Goal: Task Accomplishment & Management: Use online tool/utility

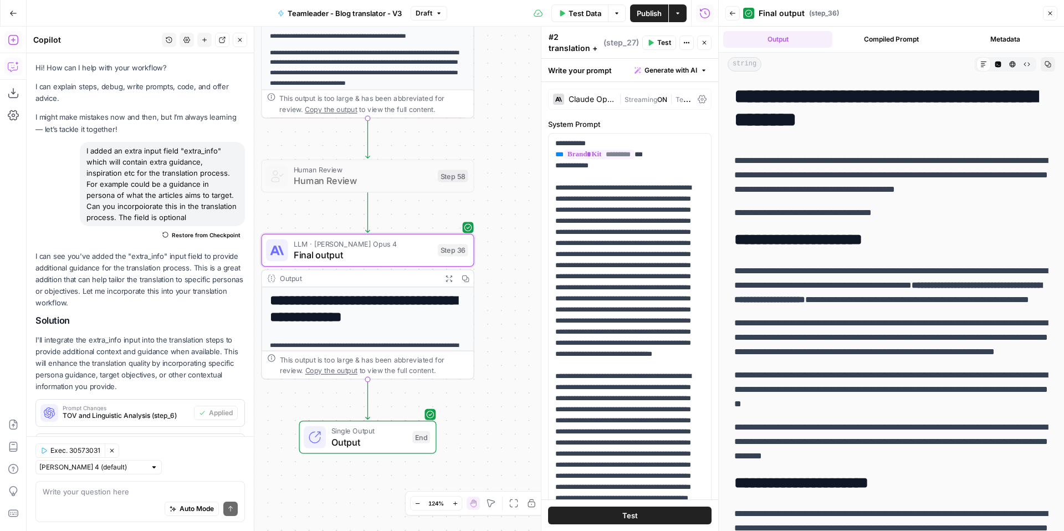
click at [525, 237] on div "Workflow Input Settings Inputs Run Code · Python Get Persona Details Step 67 Ou…" at bounding box center [373, 279] width 692 height 504
click at [503, 135] on div "Workflow Input Settings Inputs Run Code · Python Get Persona Details Step 67 Ou…" at bounding box center [373, 279] width 692 height 504
click at [1051, 63] on button "Copy" at bounding box center [1048, 64] width 14 height 14
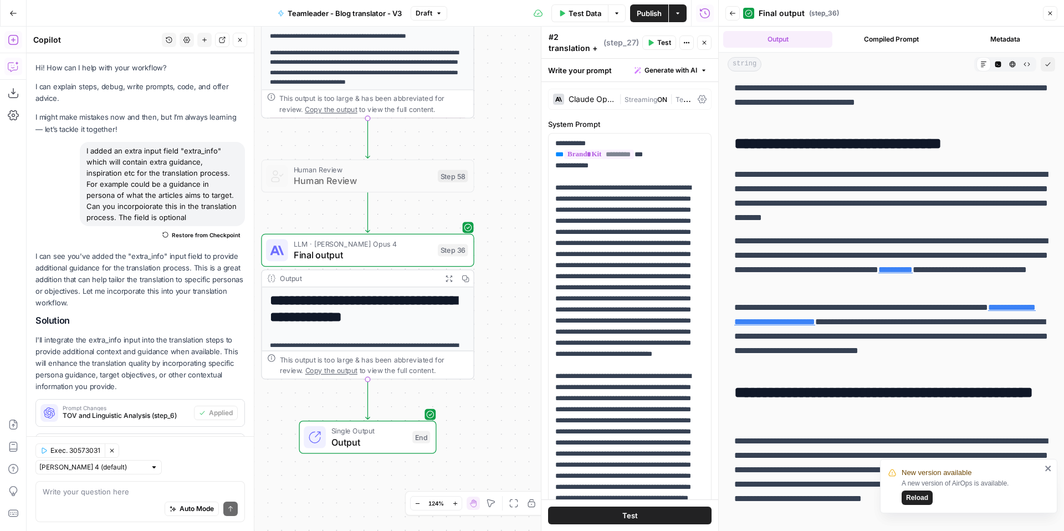
scroll to position [19, 0]
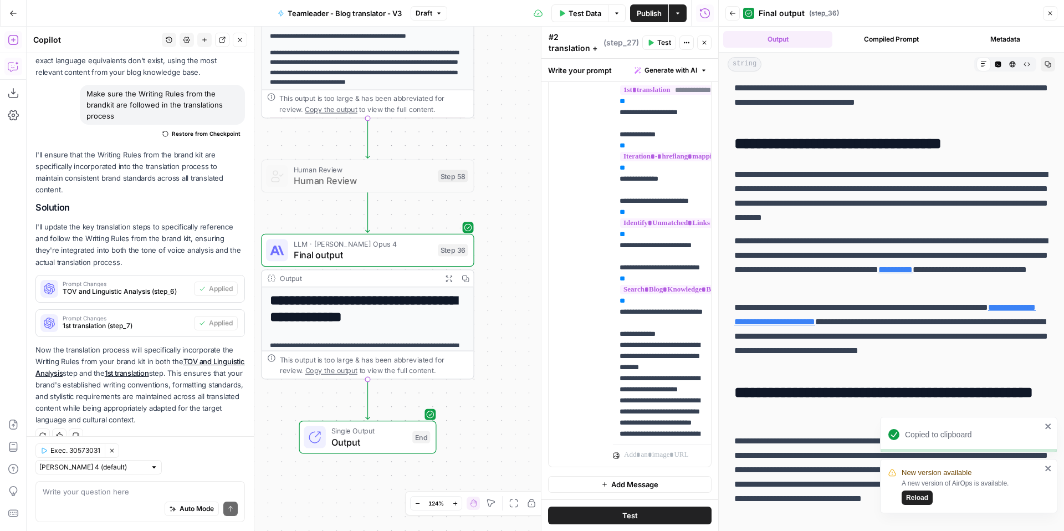
click at [910, 494] on span "Reload" at bounding box center [917, 498] width 22 height 10
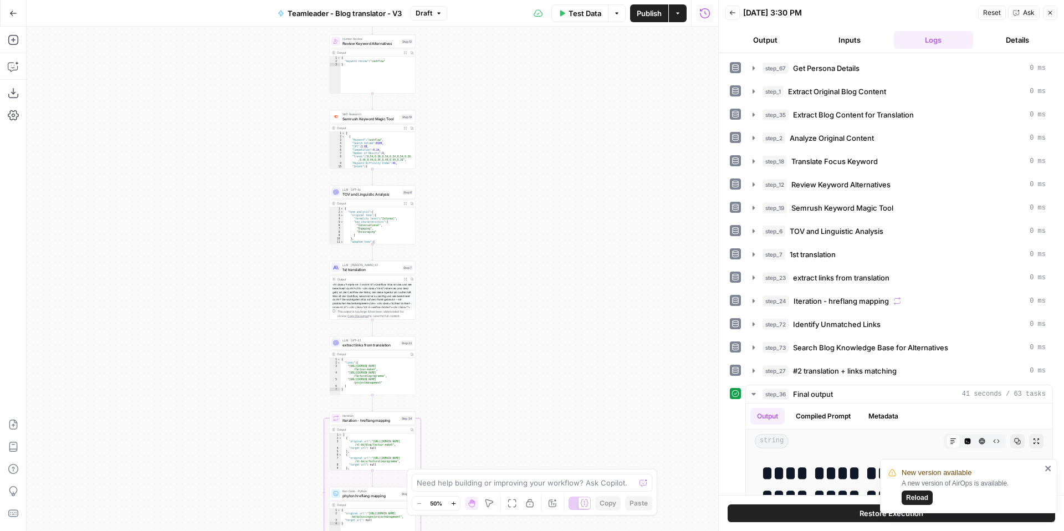
click at [908, 494] on span "Reload" at bounding box center [917, 498] width 22 height 10
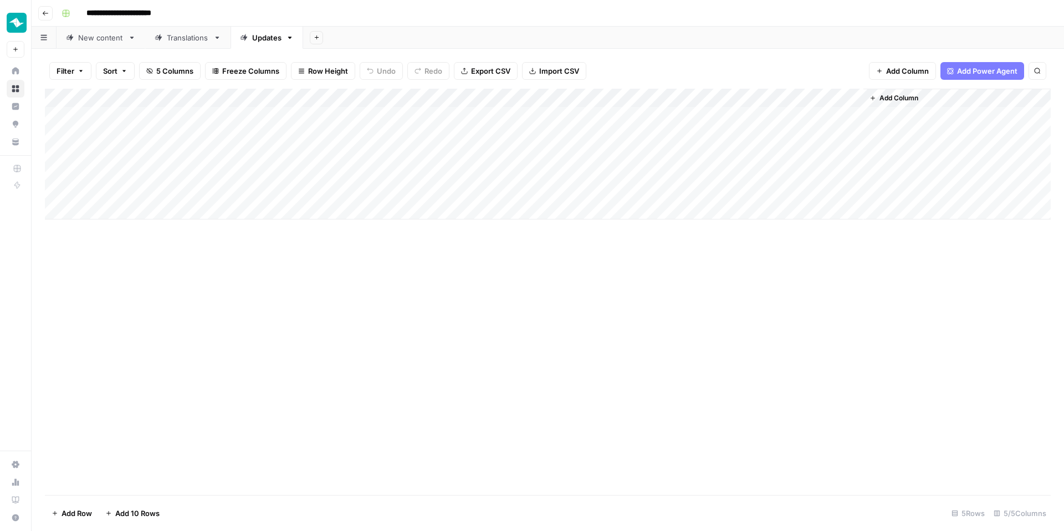
click at [411, 114] on div "Add Column" at bounding box center [548, 154] width 1006 height 131
type input "operations"
click at [448, 135] on div "Add Column" at bounding box center [548, 154] width 1006 height 131
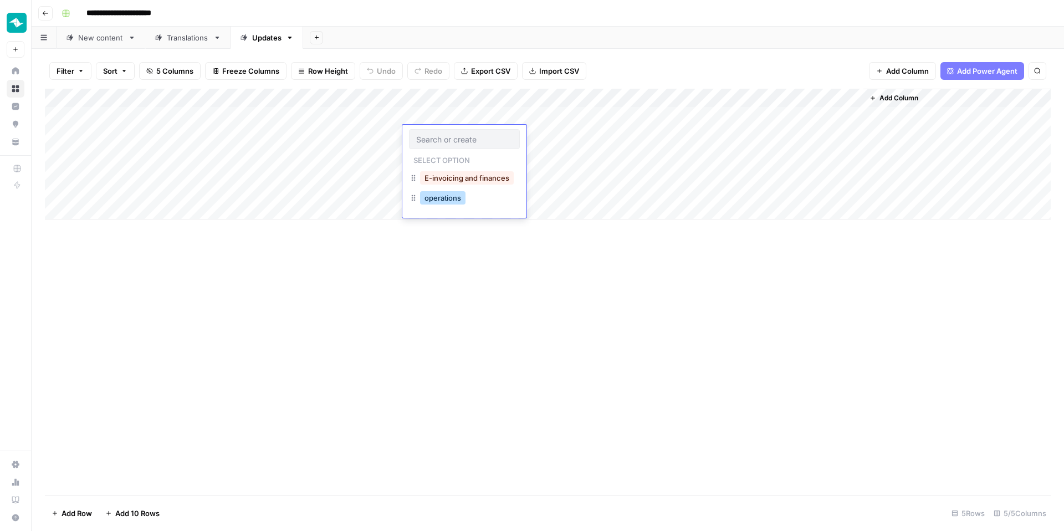
click at [446, 195] on button "operations" at bounding box center [442, 197] width 45 height 13
click at [441, 279] on div "Add Column" at bounding box center [548, 292] width 1006 height 406
click at [761, 115] on div "Add Column" at bounding box center [548, 154] width 1006 height 131
click at [842, 95] on div "Add Column" at bounding box center [548, 154] width 1006 height 131
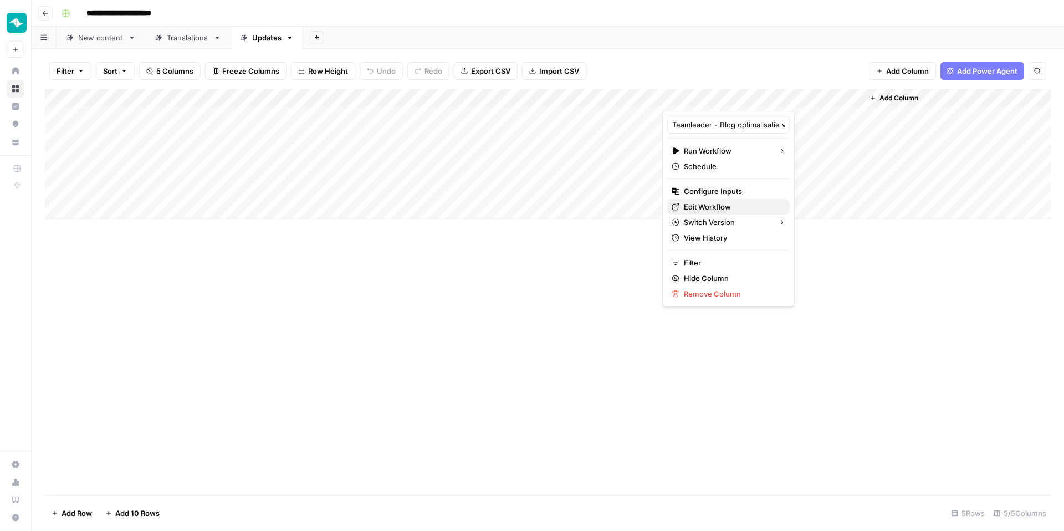
click at [718, 201] on span "Edit Workflow" at bounding box center [732, 206] width 97 height 11
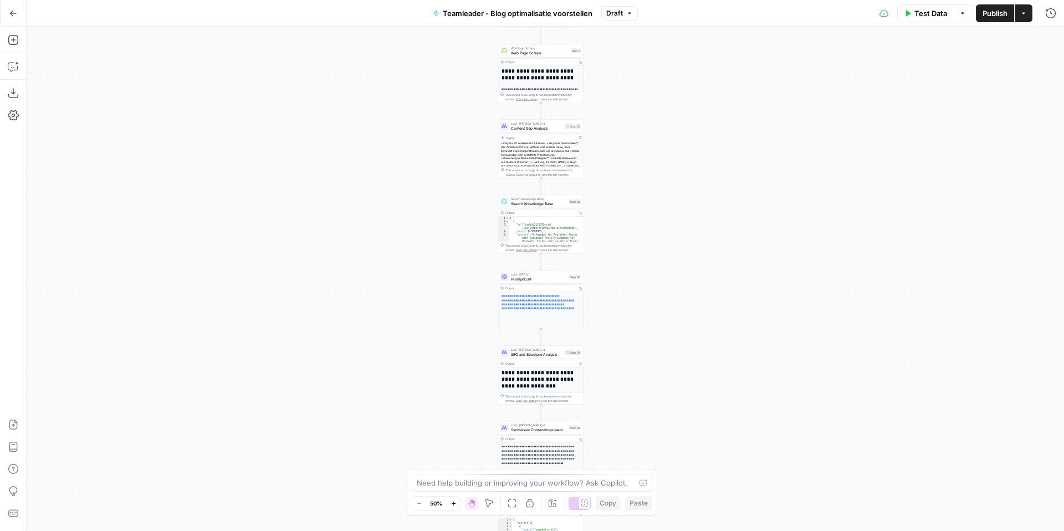
drag, startPoint x: 468, startPoint y: 95, endPoint x: 464, endPoint y: 434, distance: 339.2
click at [464, 436] on div "**********" at bounding box center [545, 279] width 1037 height 504
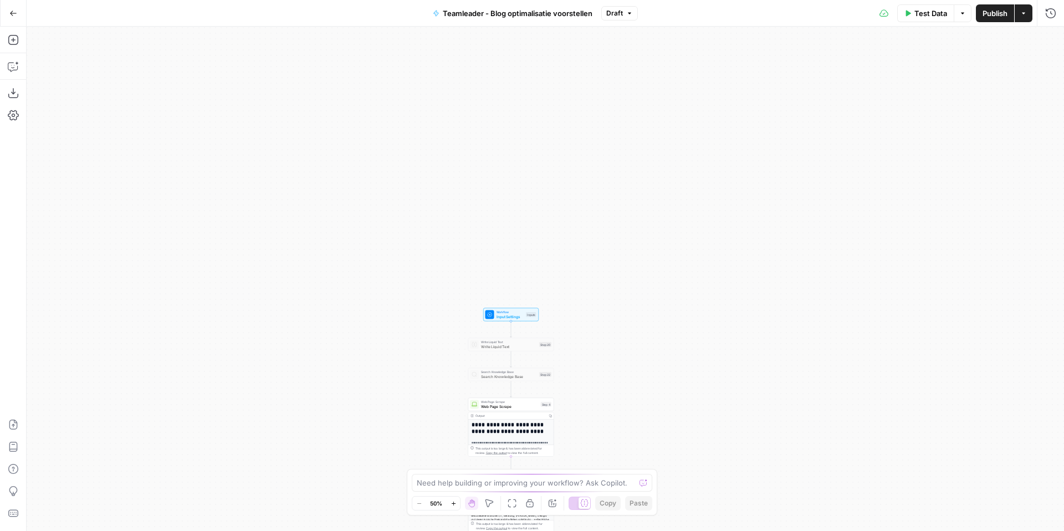
drag, startPoint x: 462, startPoint y: 109, endPoint x: 430, endPoint y: 469, distance: 362.2
click at [431, 469] on body "**********" at bounding box center [532, 265] width 1064 height 531
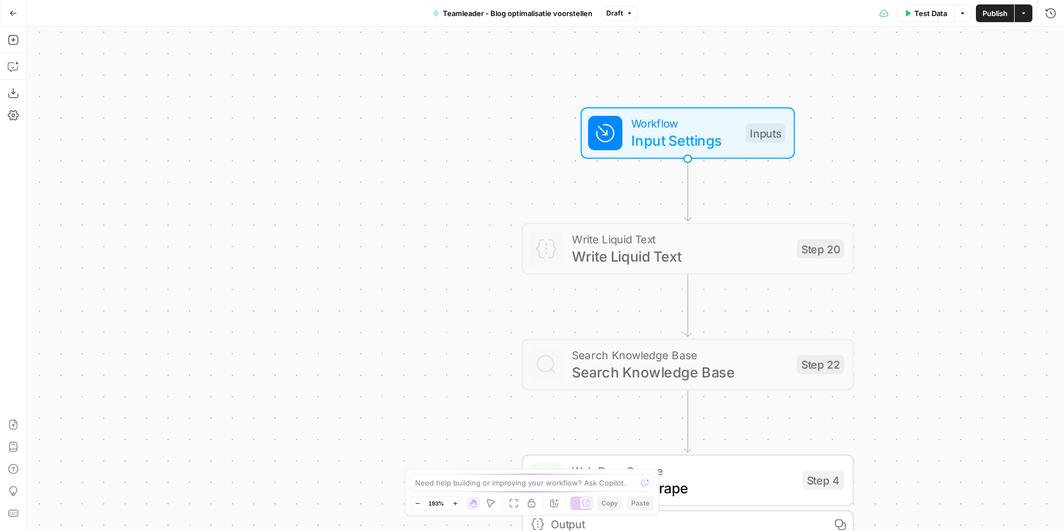
drag, startPoint x: 480, startPoint y: 387, endPoint x: 467, endPoint y: 378, distance: 16.0
click at [467, 378] on div "**********" at bounding box center [545, 279] width 1037 height 504
click at [682, 143] on span "Input Settings" at bounding box center [683, 142] width 106 height 22
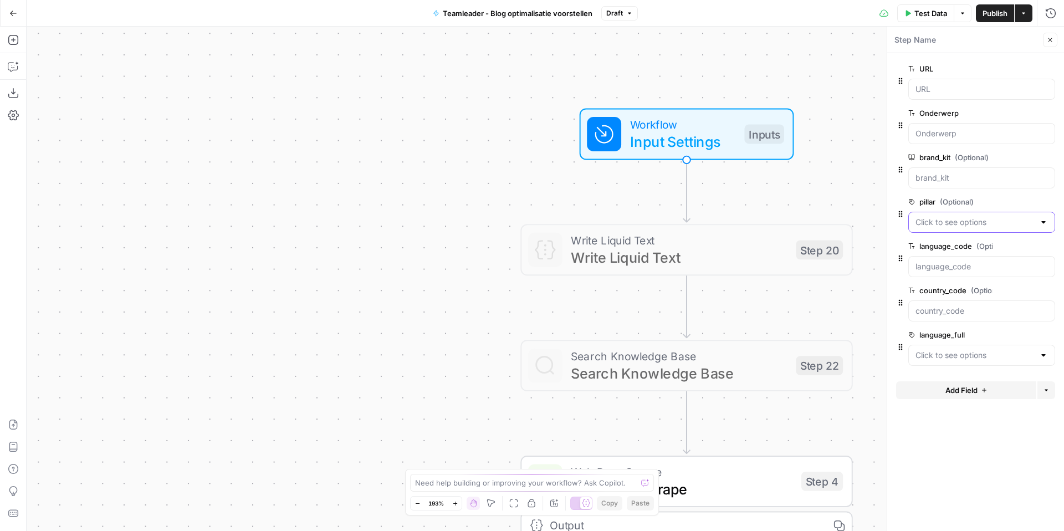
click at [1012, 219] on input "pillar (Optional)" at bounding box center [974, 222] width 119 height 11
click at [1015, 199] on span "edit field" at bounding box center [1013, 201] width 24 height 9
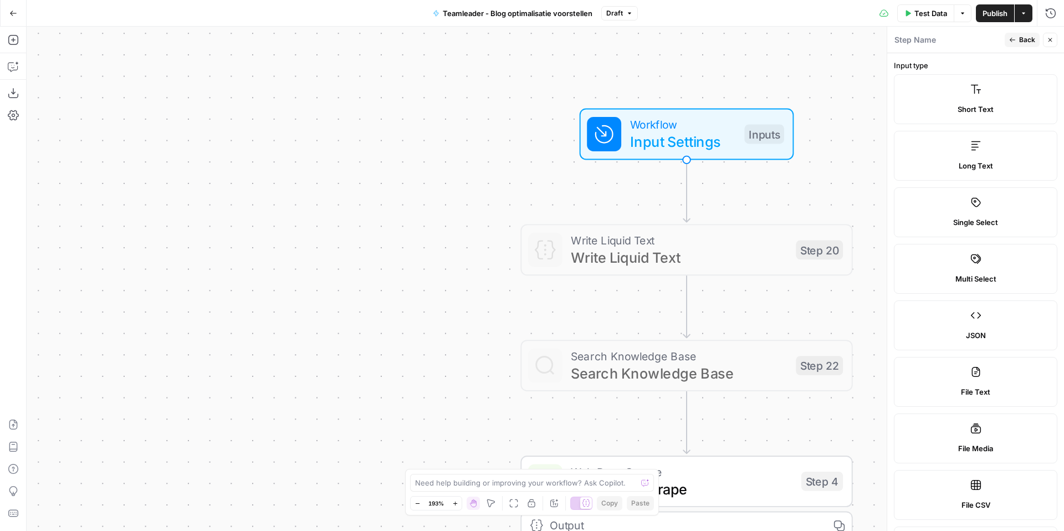
scroll to position [595, 0]
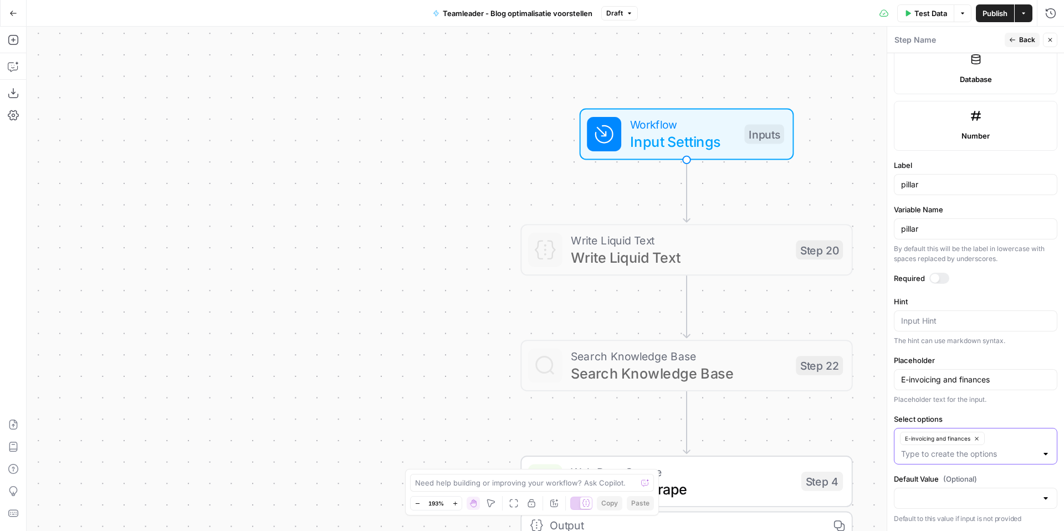
click at [955, 457] on input "Select options" at bounding box center [969, 453] width 136 height 11
type input "Operations"
click at [993, 14] on span "Publish" at bounding box center [995, 13] width 25 height 11
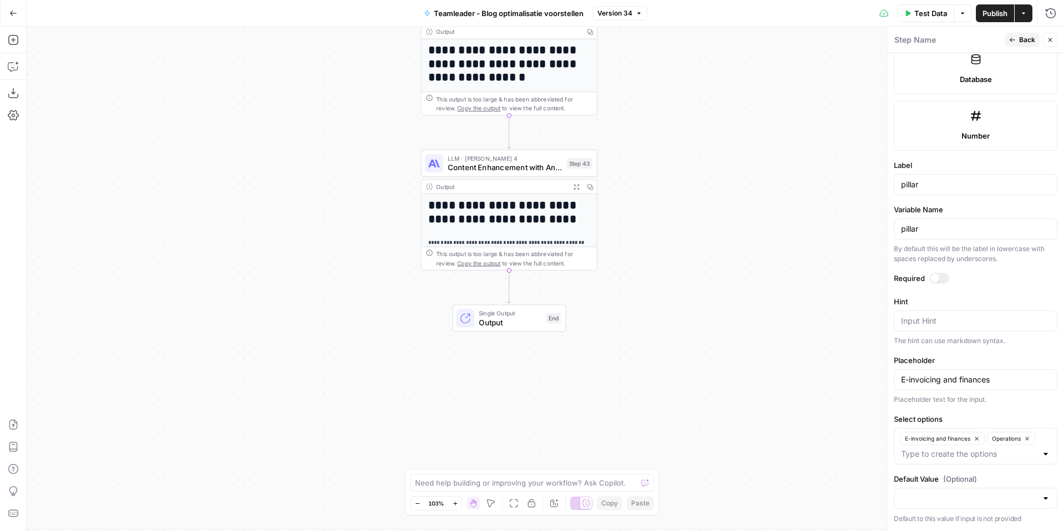
click at [576, 183] on icon "button" at bounding box center [576, 186] width 6 height 6
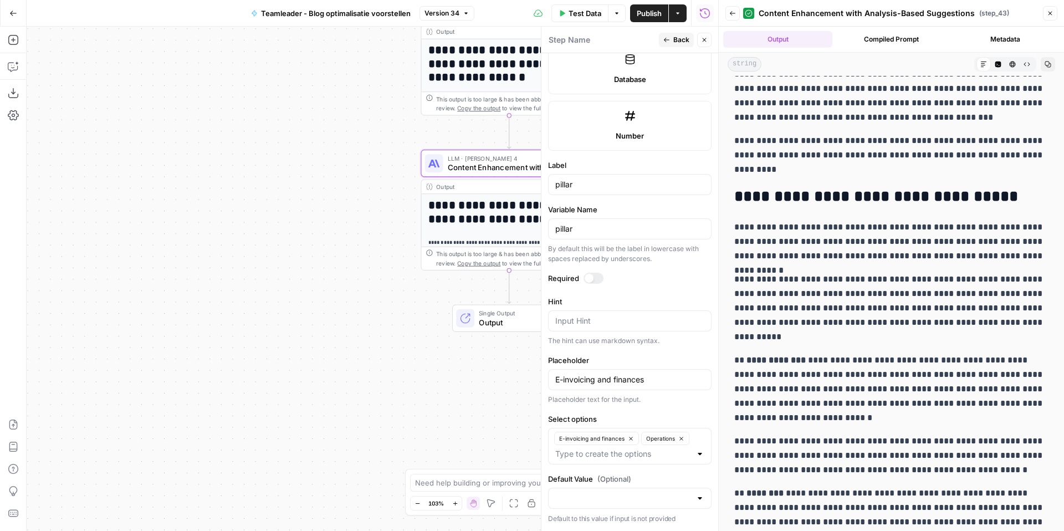
scroll to position [2676, 0]
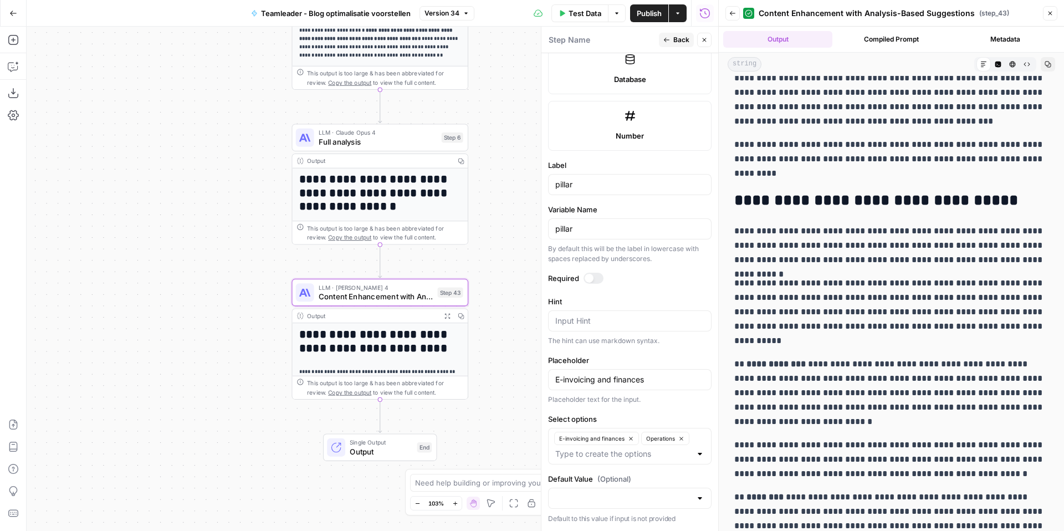
drag, startPoint x: 383, startPoint y: 188, endPoint x: 254, endPoint y: 316, distance: 181.8
click at [254, 317] on div "**********" at bounding box center [373, 279] width 692 height 504
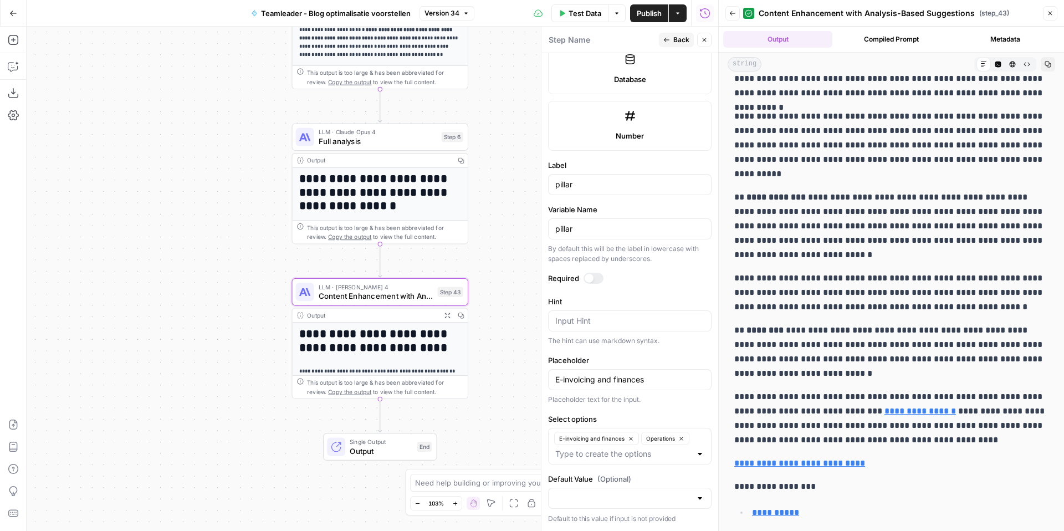
scroll to position [2956, 0]
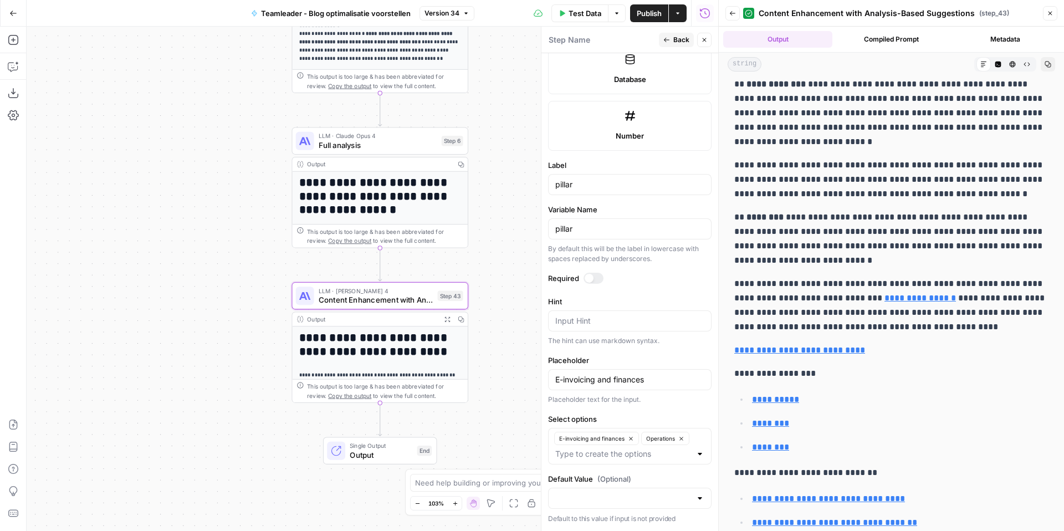
drag, startPoint x: 493, startPoint y: 171, endPoint x: 491, endPoint y: 238, distance: 67.1
click at [492, 238] on div "**********" at bounding box center [373, 279] width 692 height 504
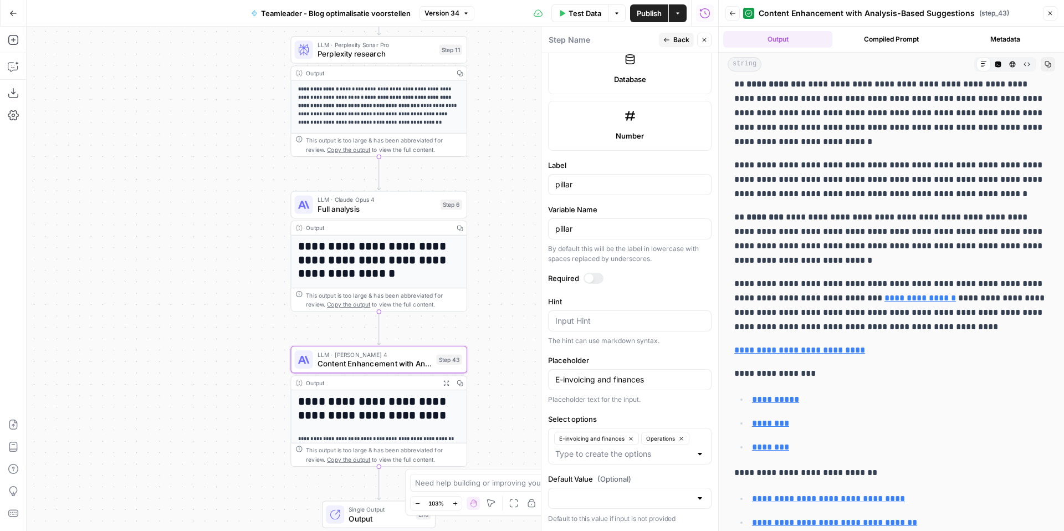
click at [407, 209] on span "Full analysis" at bounding box center [377, 209] width 119 height 12
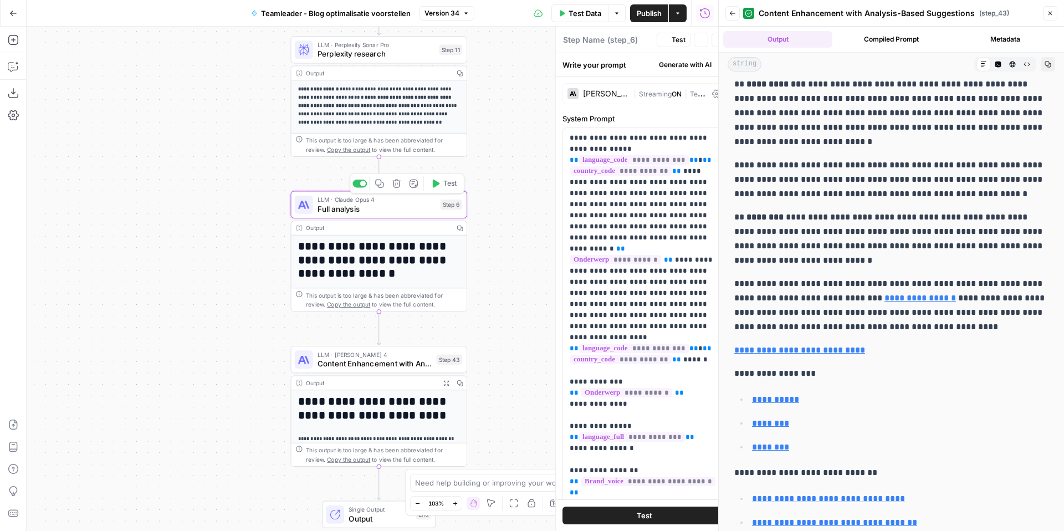
type textarea "Full analysis"
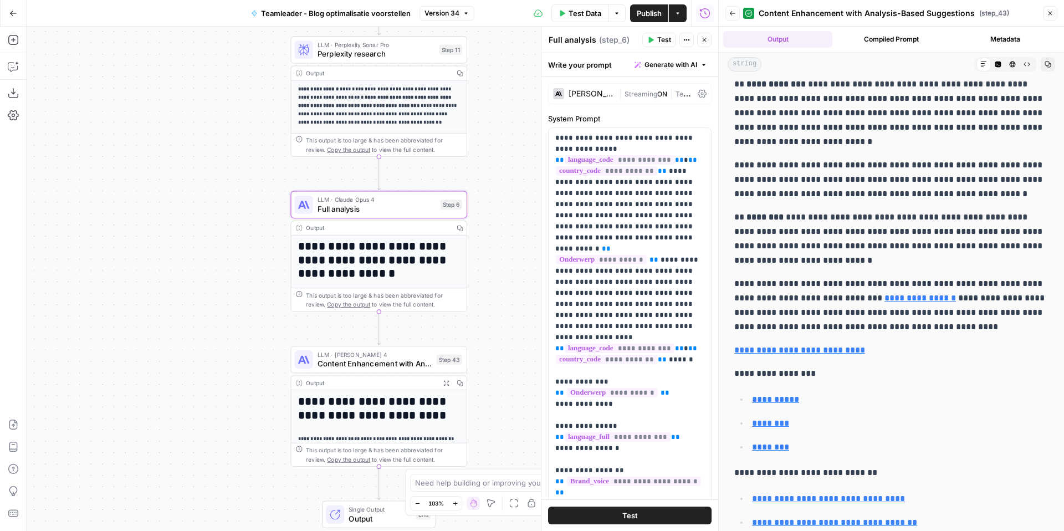
click at [733, 14] on icon "button" at bounding box center [732, 13] width 7 height 7
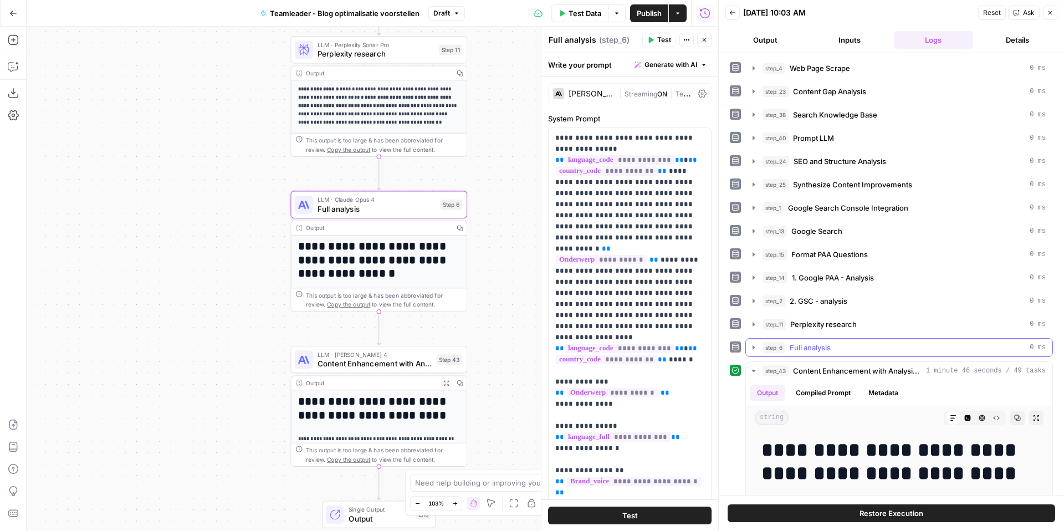
click at [851, 339] on button "step_6 Full analysis 0 ms" at bounding box center [899, 348] width 306 height 18
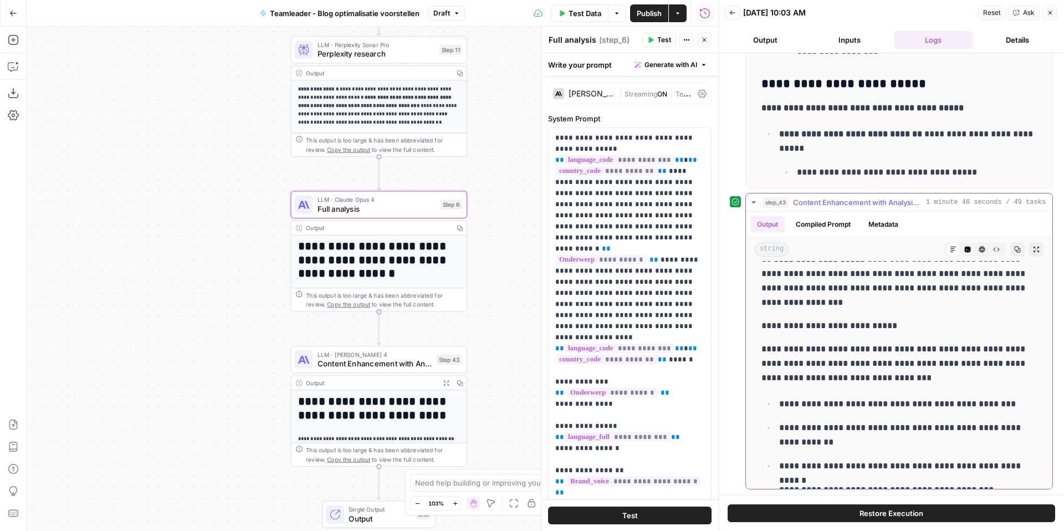
scroll to position [1337, 0]
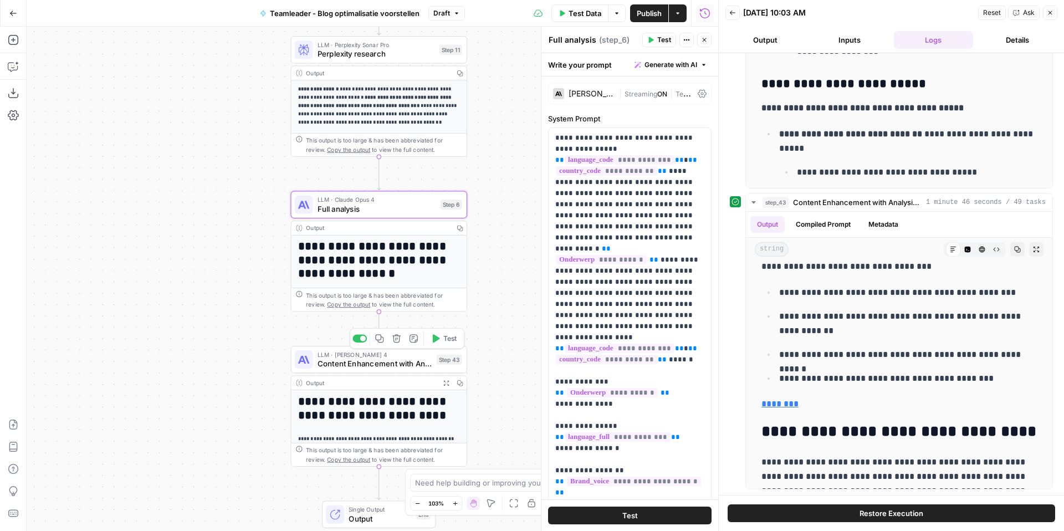
click at [397, 336] on icon "button" at bounding box center [396, 338] width 8 height 8
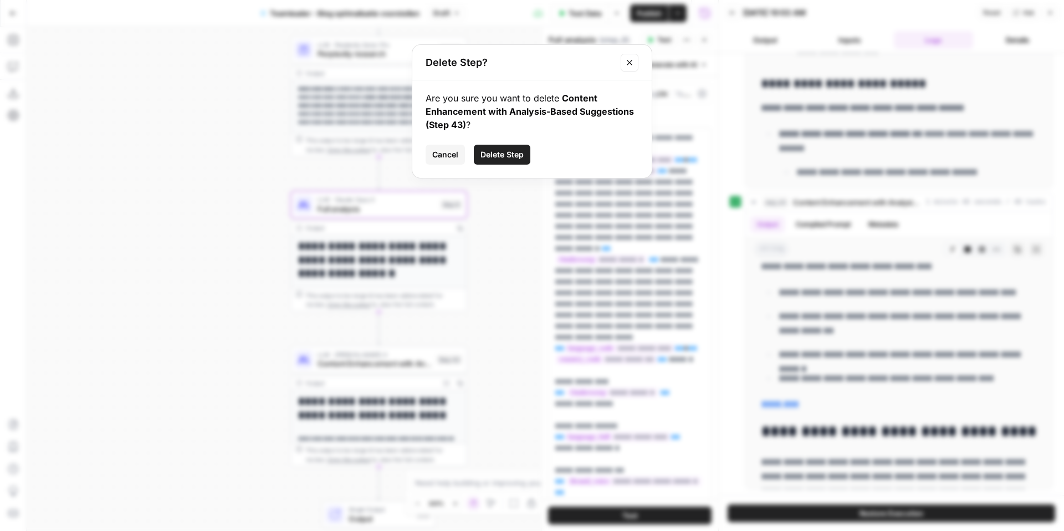
click at [513, 151] on span "Delete Step" at bounding box center [501, 154] width 43 height 11
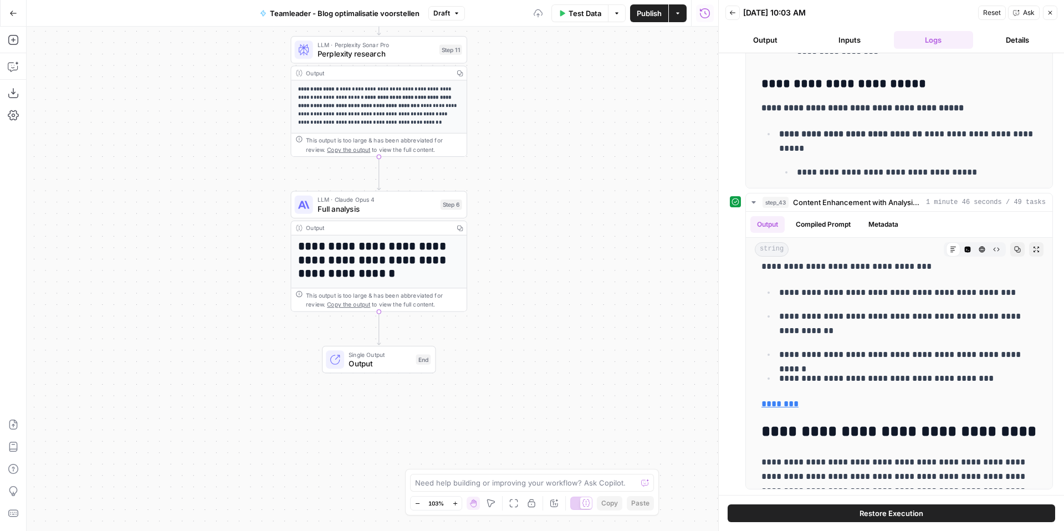
click at [386, 212] on span "Full analysis" at bounding box center [377, 209] width 119 height 12
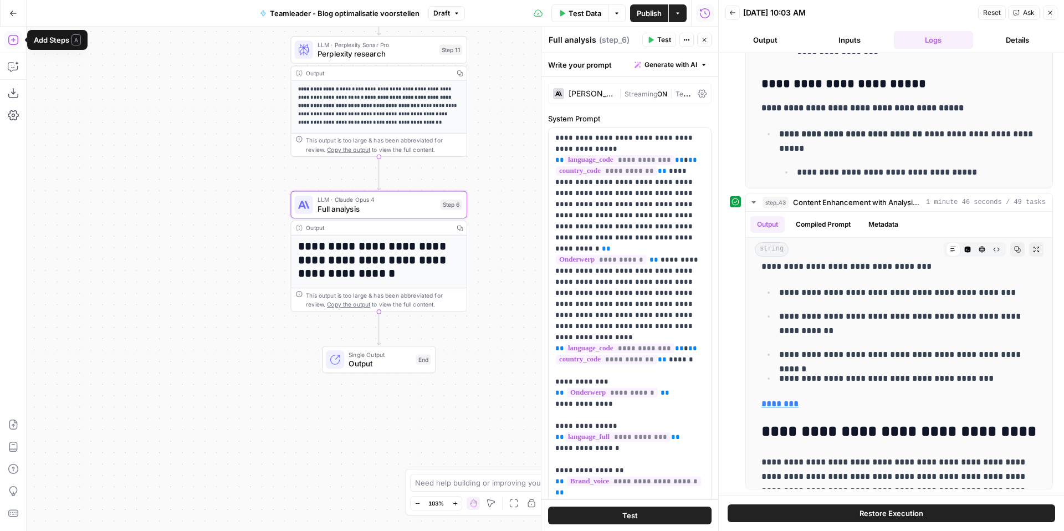
click at [13, 42] on icon "button" at bounding box center [13, 40] width 10 height 10
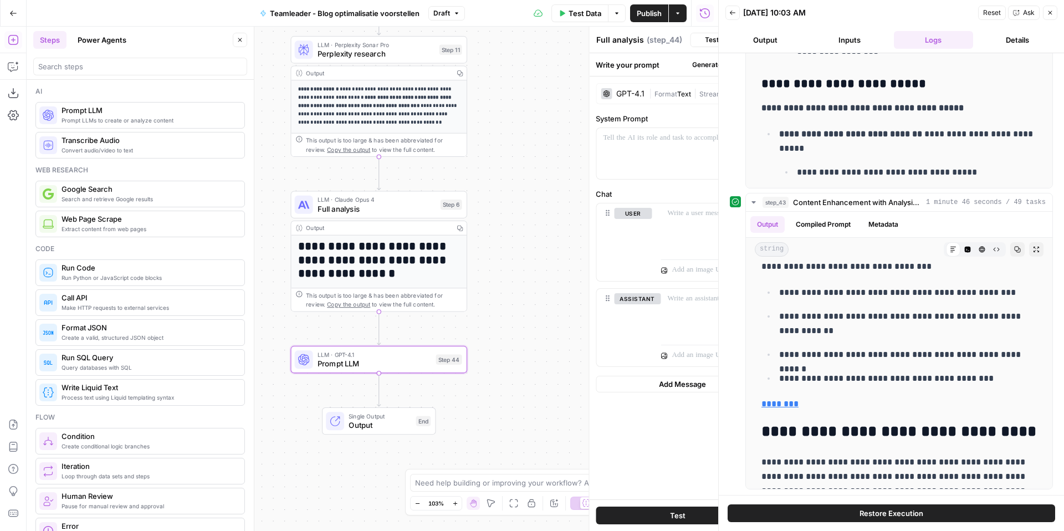
type textarea "Prompt LLM"
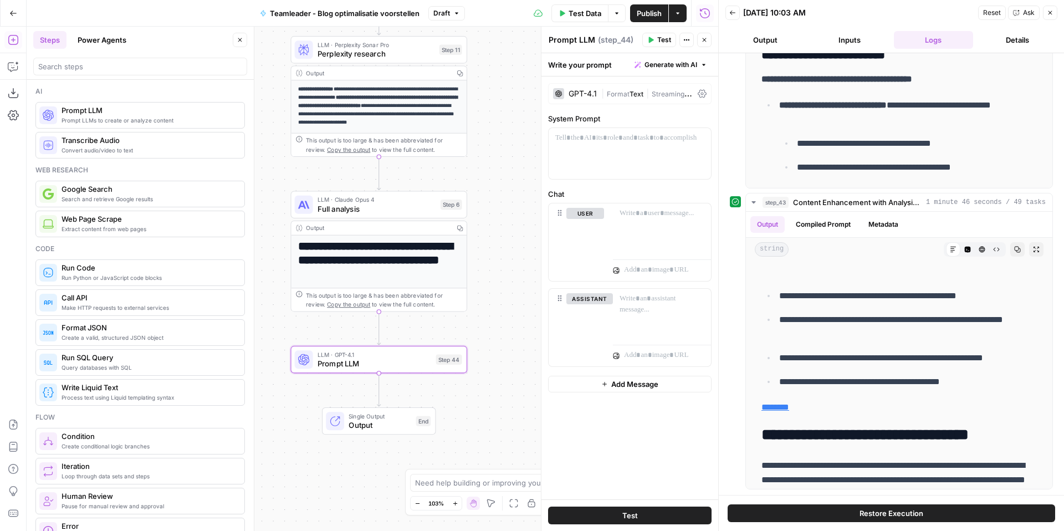
click at [678, 60] on span "Generate with AI" at bounding box center [670, 65] width 53 height 10
click at [665, 99] on div "Use AI to build your prompt" at bounding box center [657, 100] width 85 height 10
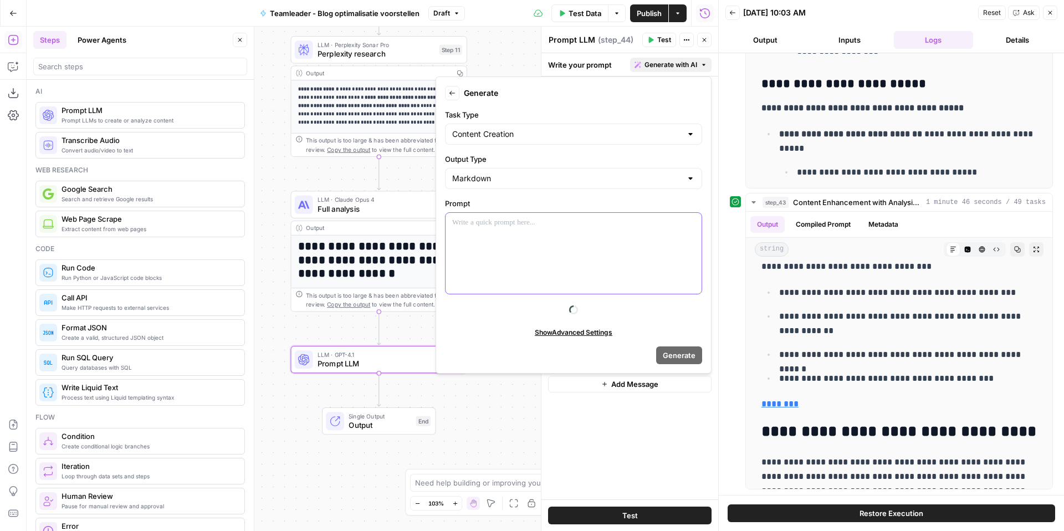
click at [546, 248] on div at bounding box center [574, 253] width 256 height 81
click at [550, 138] on input "Task Type" at bounding box center [566, 134] width 229 height 11
click at [550, 137] on input "Task Type" at bounding box center [566, 134] width 229 height 11
type input "Content Creation"
click at [512, 254] on div "To enrich screen reader interactions, please activate Accessibility in Grammarl…" at bounding box center [574, 253] width 256 height 81
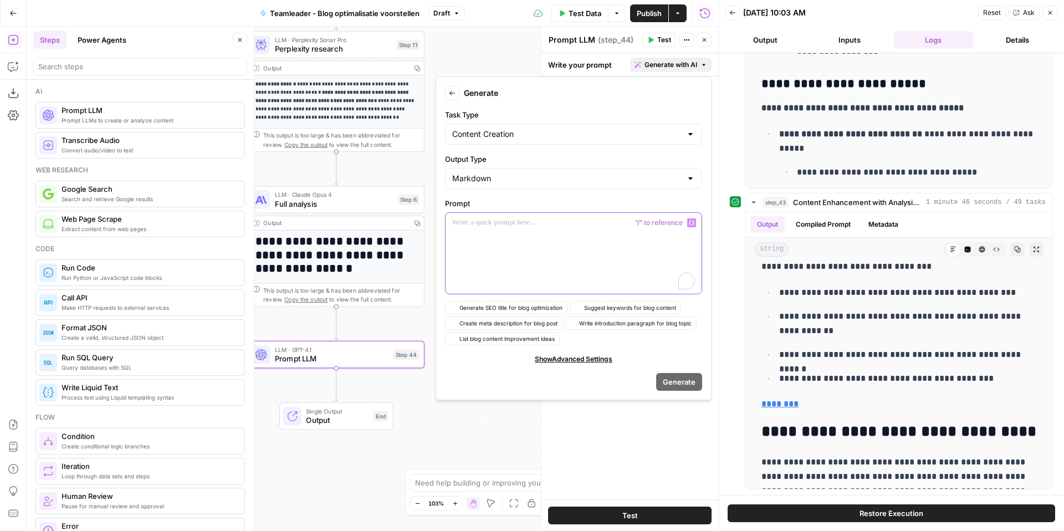
click at [549, 258] on div "To enrich screen reader interactions, please activate Accessibility in Grammarl…" at bounding box center [574, 253] width 256 height 81
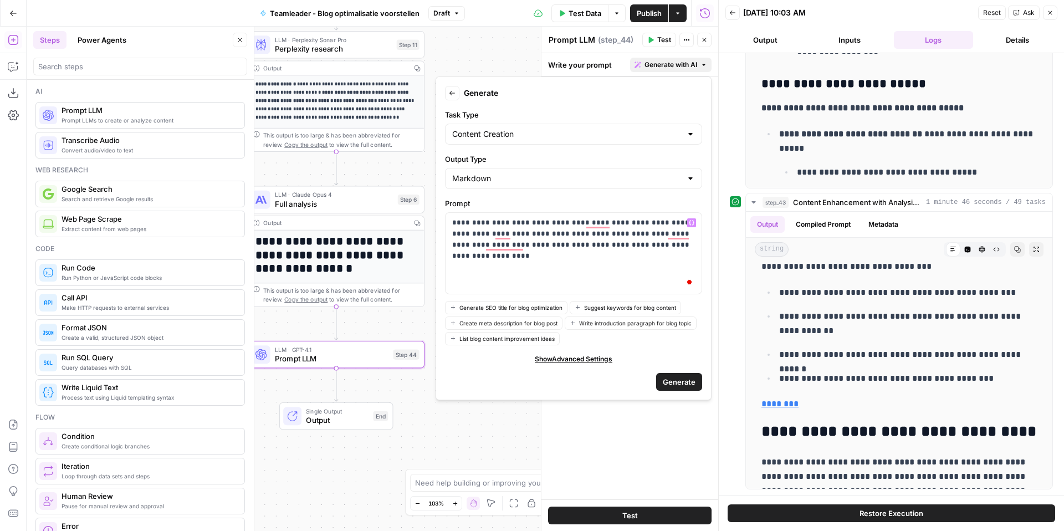
click at [671, 386] on span "Generate" at bounding box center [679, 381] width 33 height 11
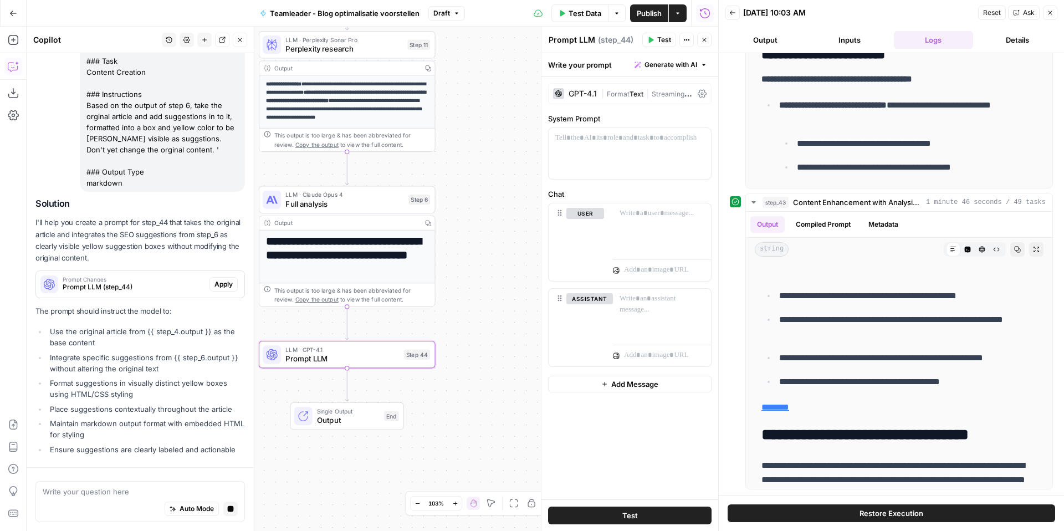
scroll to position [155, 0]
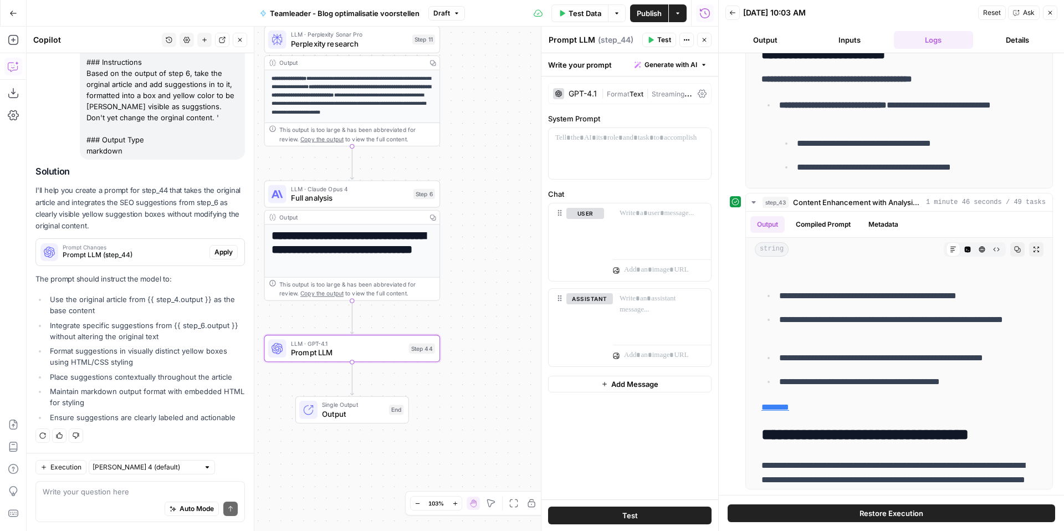
click at [221, 249] on span "Apply" at bounding box center [223, 252] width 18 height 10
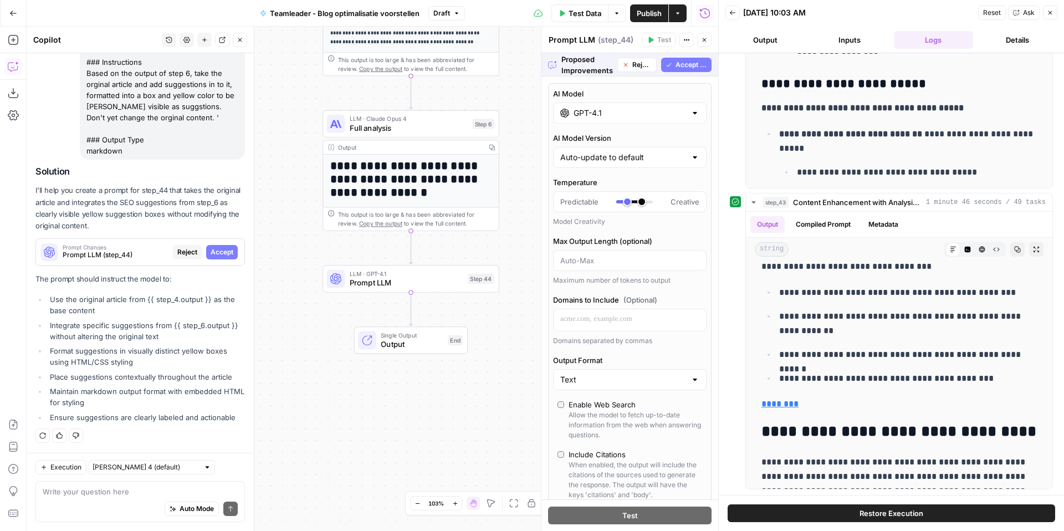
click at [696, 65] on span "Accept All" at bounding box center [692, 65] width 32 height 10
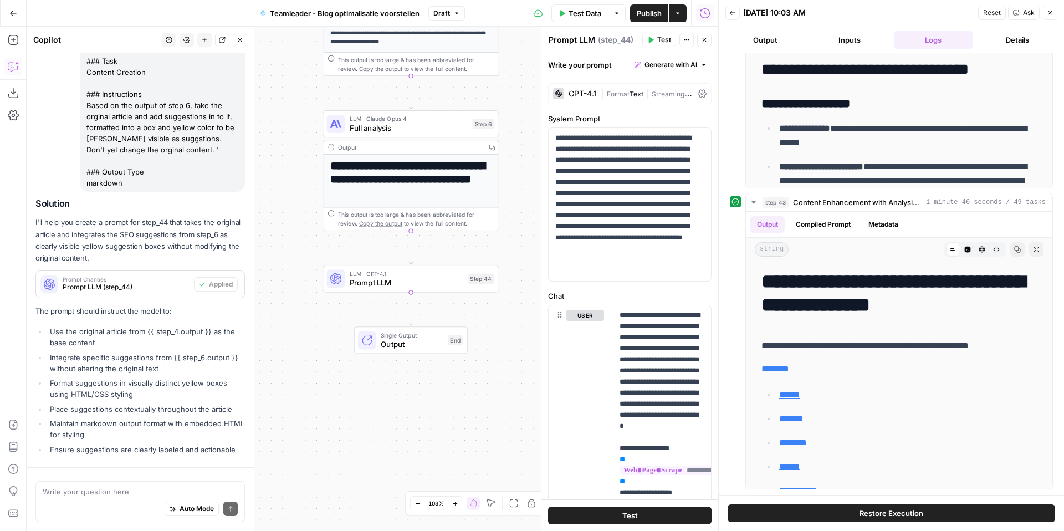
scroll to position [173, 0]
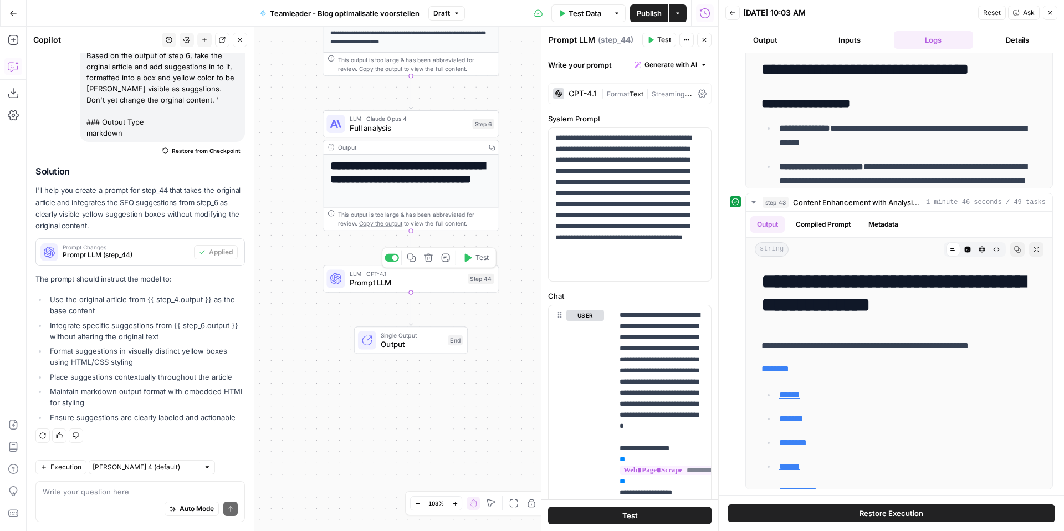
click at [454, 274] on span "LLM · GPT-4.1" at bounding box center [407, 273] width 114 height 9
click at [482, 256] on span "Test" at bounding box center [482, 258] width 14 height 10
